Goal: Entertainment & Leisure: Consume media (video, audio)

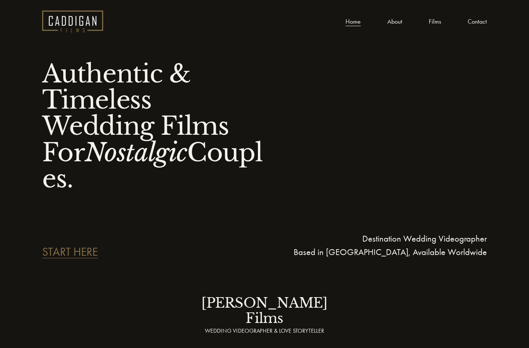
click at [436, 22] on link "Films" at bounding box center [435, 21] width 12 height 11
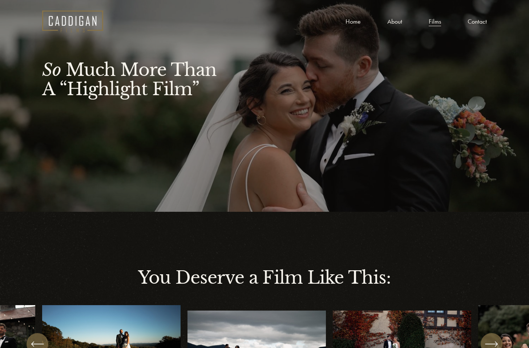
scroll to position [154, 0]
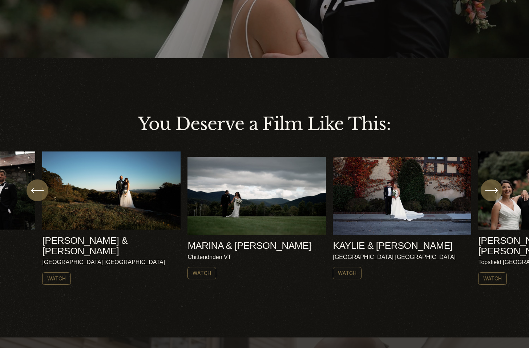
click at [501, 170] on div "[PERSON_NAME] & [PERSON_NAME] [GEOGRAPHIC_DATA] NH Watch MARINA & [PERSON_NAME]…" at bounding box center [264, 218] width 529 height 133
click at [497, 272] on link "Watch" at bounding box center [492, 278] width 29 height 12
